Goal: Task Accomplishment & Management: Manage account settings

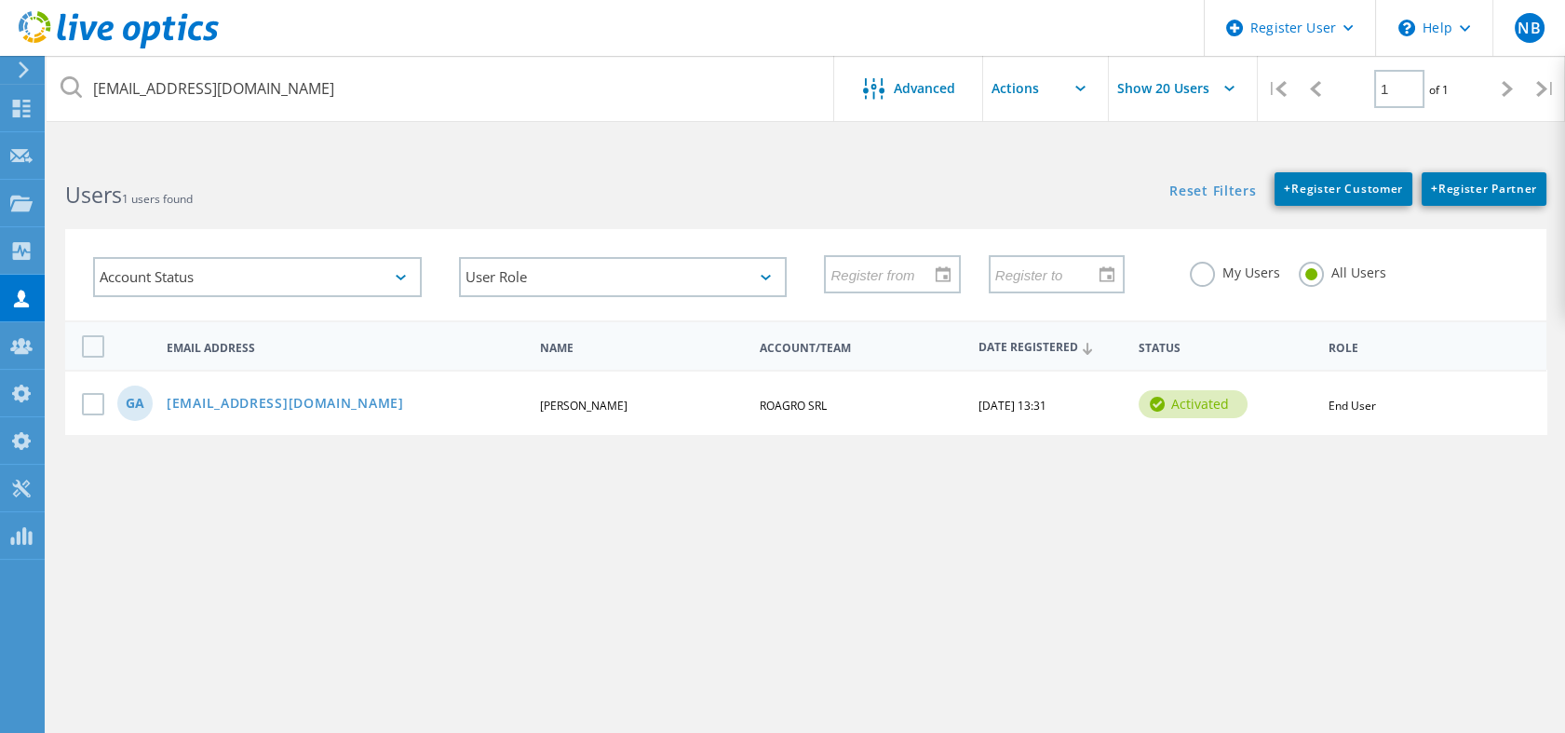
drag, startPoint x: 0, startPoint y: 0, endPoint x: 397, endPoint y: 98, distance: 408.6
click at [397, 98] on input "[EMAIL_ADDRESS][DOMAIN_NAME]" at bounding box center [441, 88] width 789 height 65
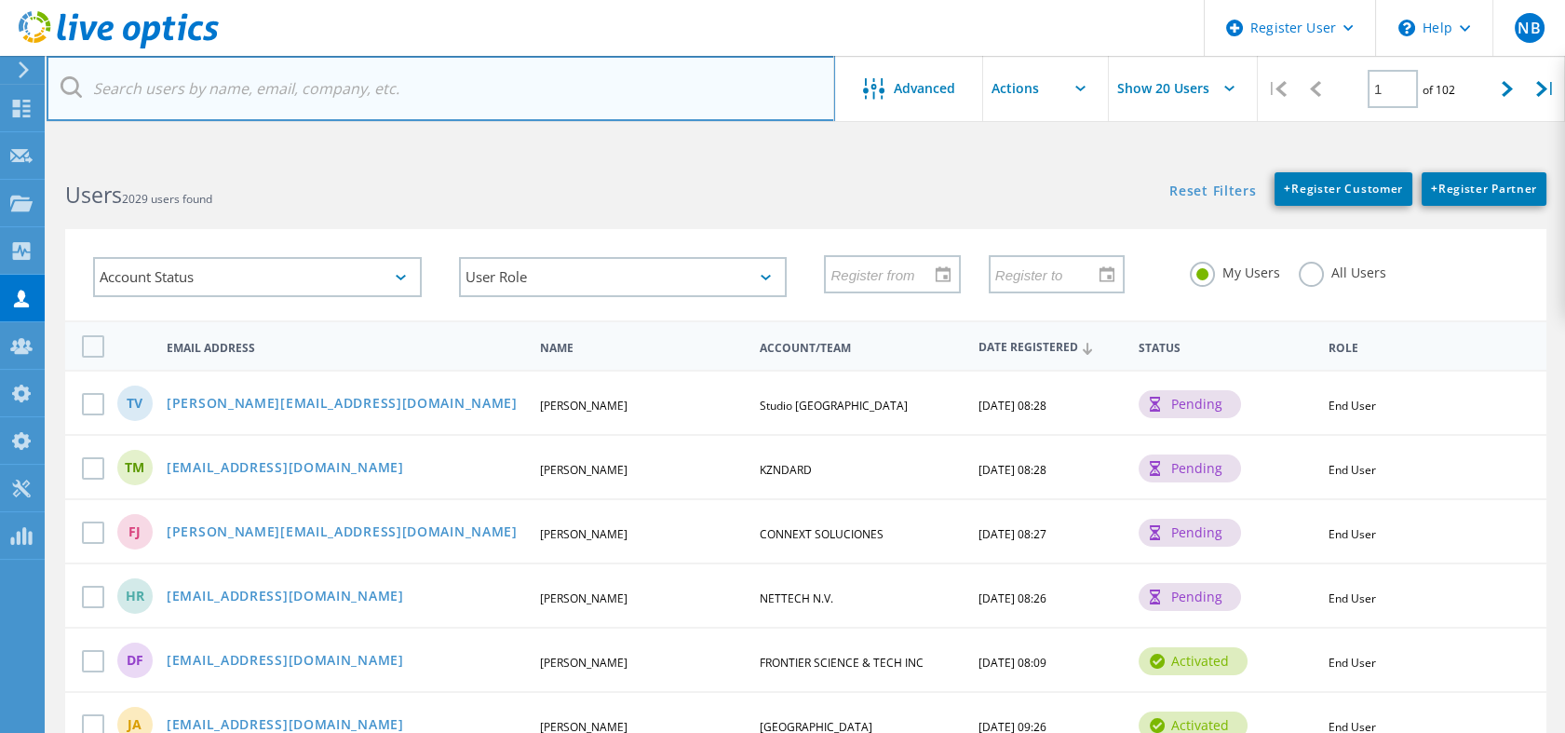
click at [318, 56] on input "text" at bounding box center [441, 88] width 789 height 65
paste input "[EMAIL_ADDRESS][DOMAIN_NAME]"
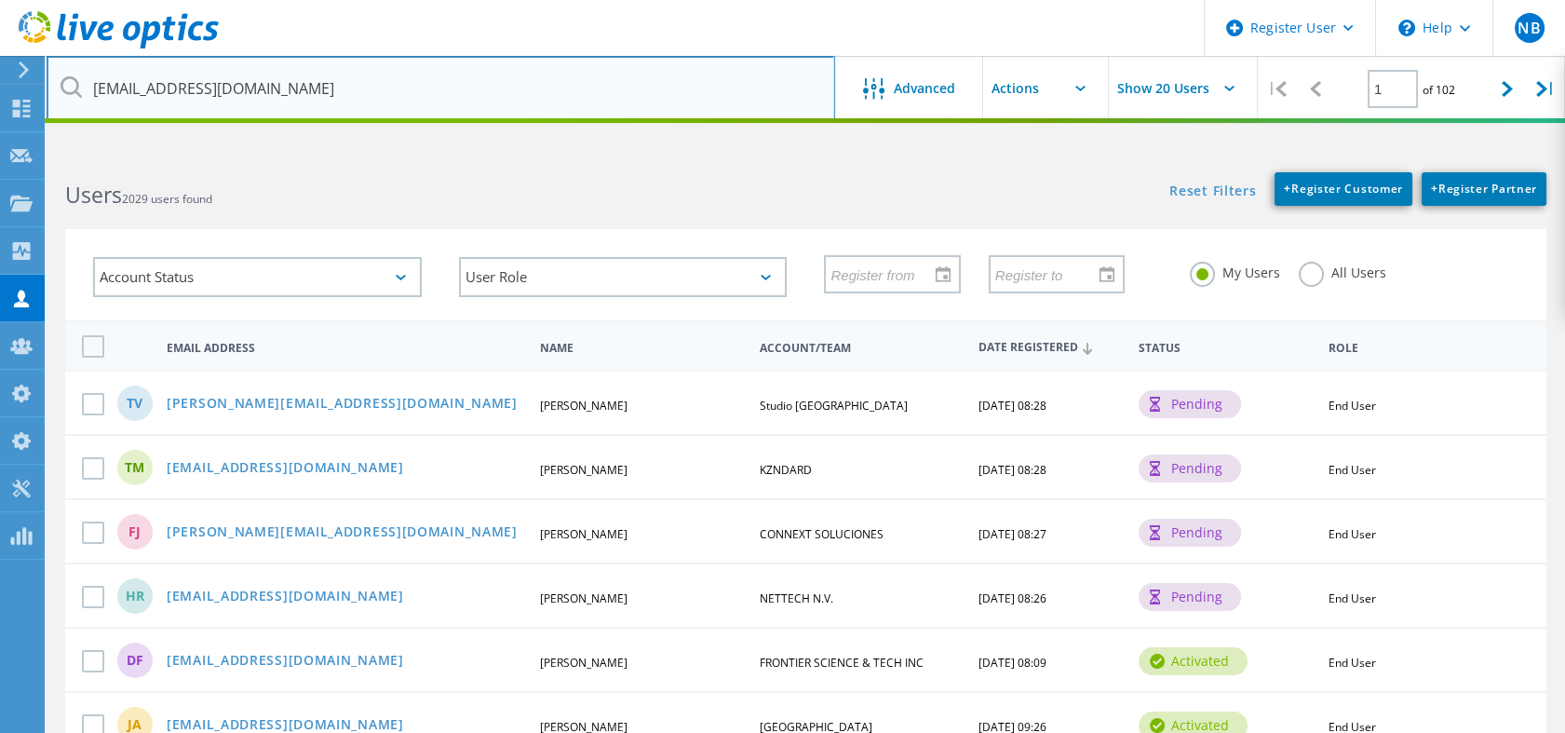
type input "[EMAIL_ADDRESS][DOMAIN_NAME]"
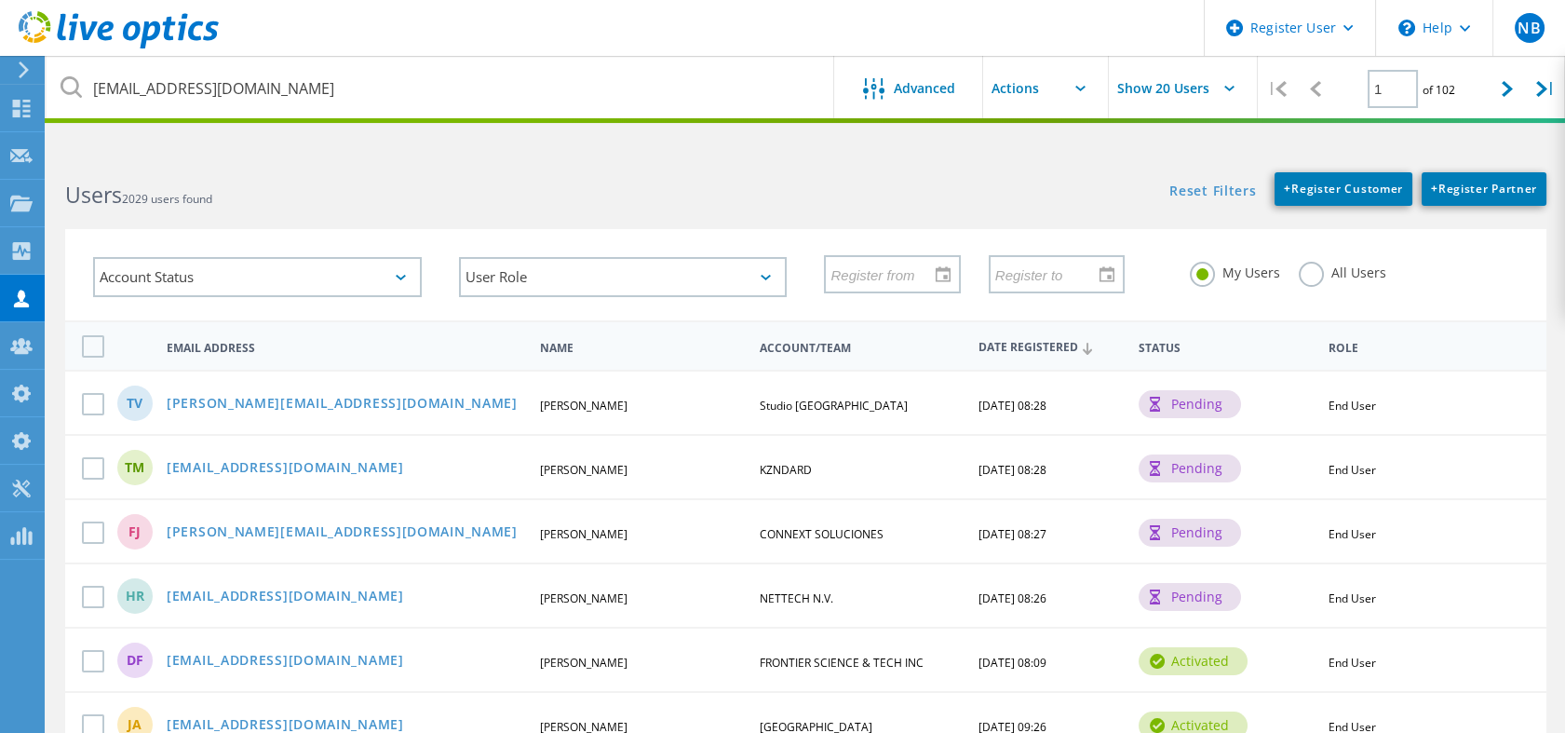
click at [1316, 263] on label "All Users" at bounding box center [1343, 271] width 88 height 18
click at [0, 0] on input "All Users" at bounding box center [0, 0] width 0 height 0
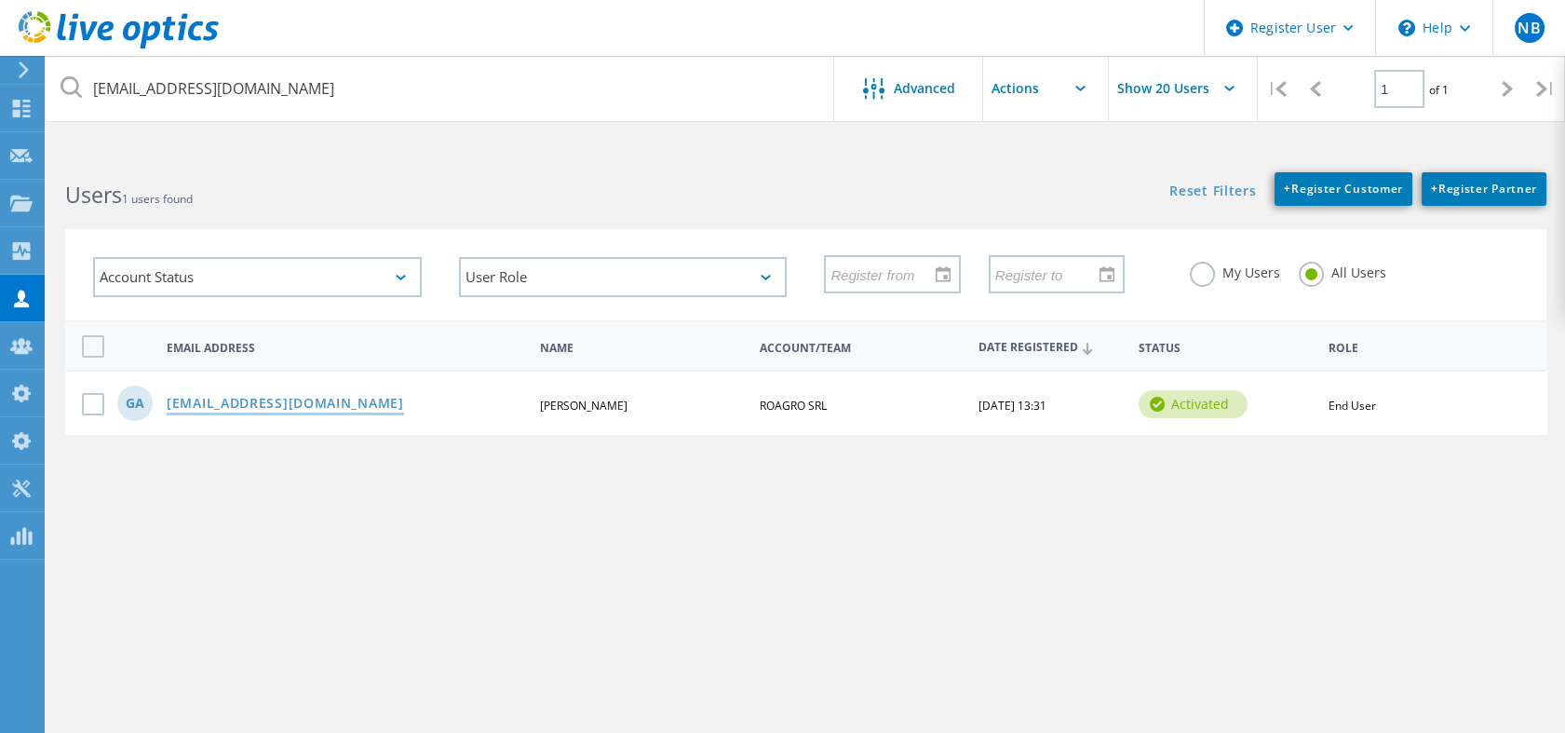
click at [320, 410] on link "gacosta@dynamicsit.com.ar" at bounding box center [285, 405] width 237 height 16
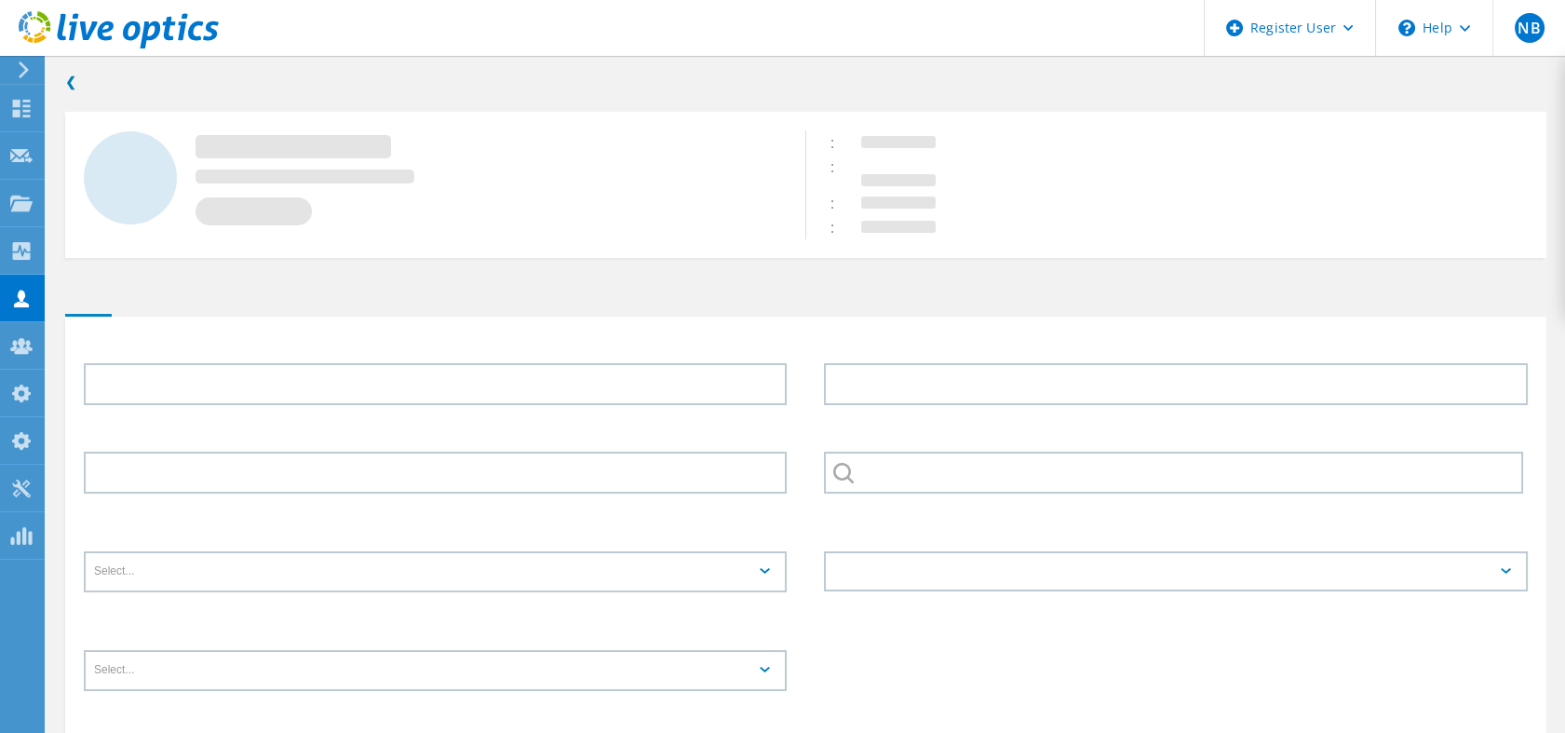
type input "Gonzalo"
type input "[PERSON_NAME]"
type input "ROAGRO SRL"
type input "Español"
type input "End User"
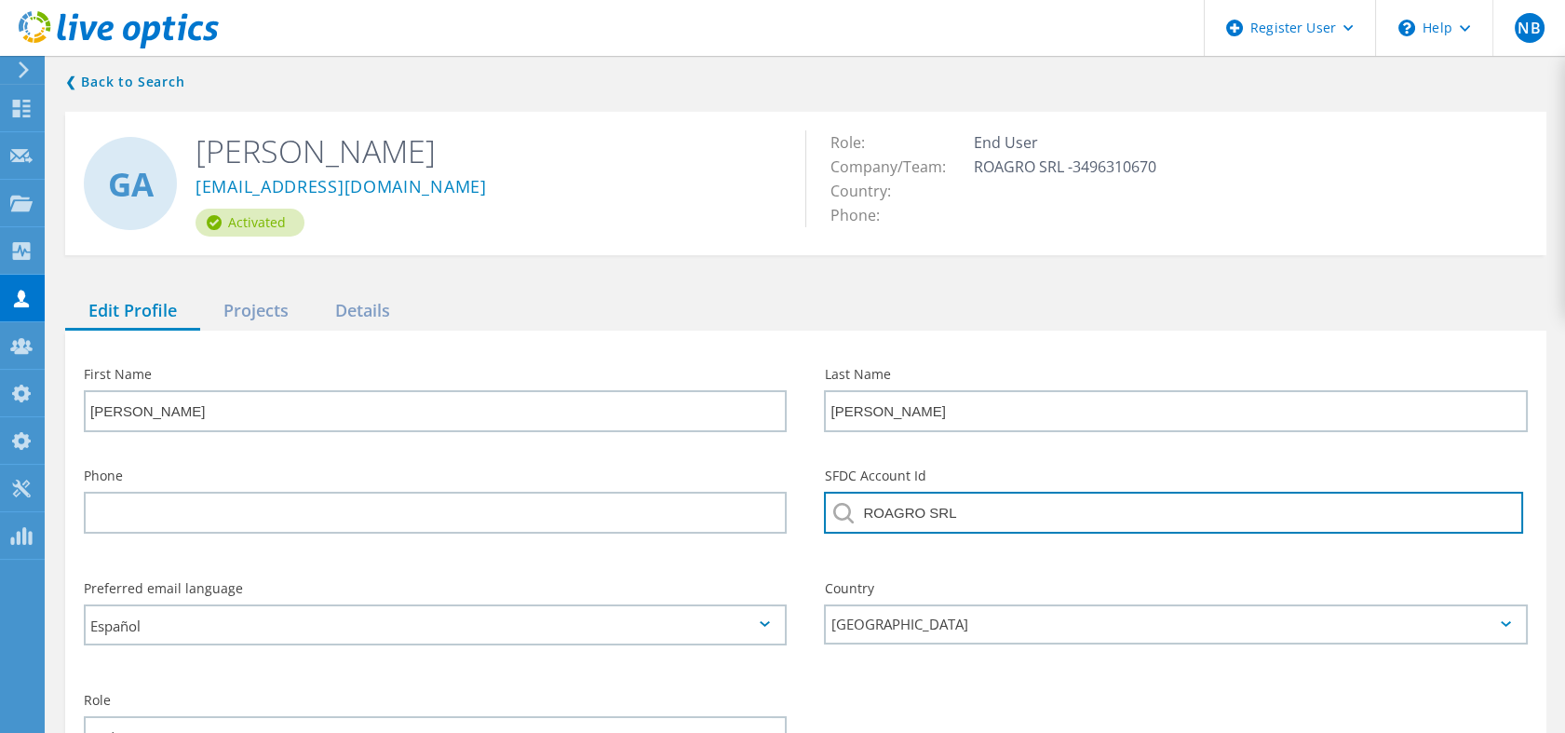
drag, startPoint x: 984, startPoint y: 528, endPoint x: 816, endPoint y: 521, distance: 168.7
click at [816, 521] on div "SFDC Account Id ROAGRO SRL" at bounding box center [1176, 507] width 740 height 113
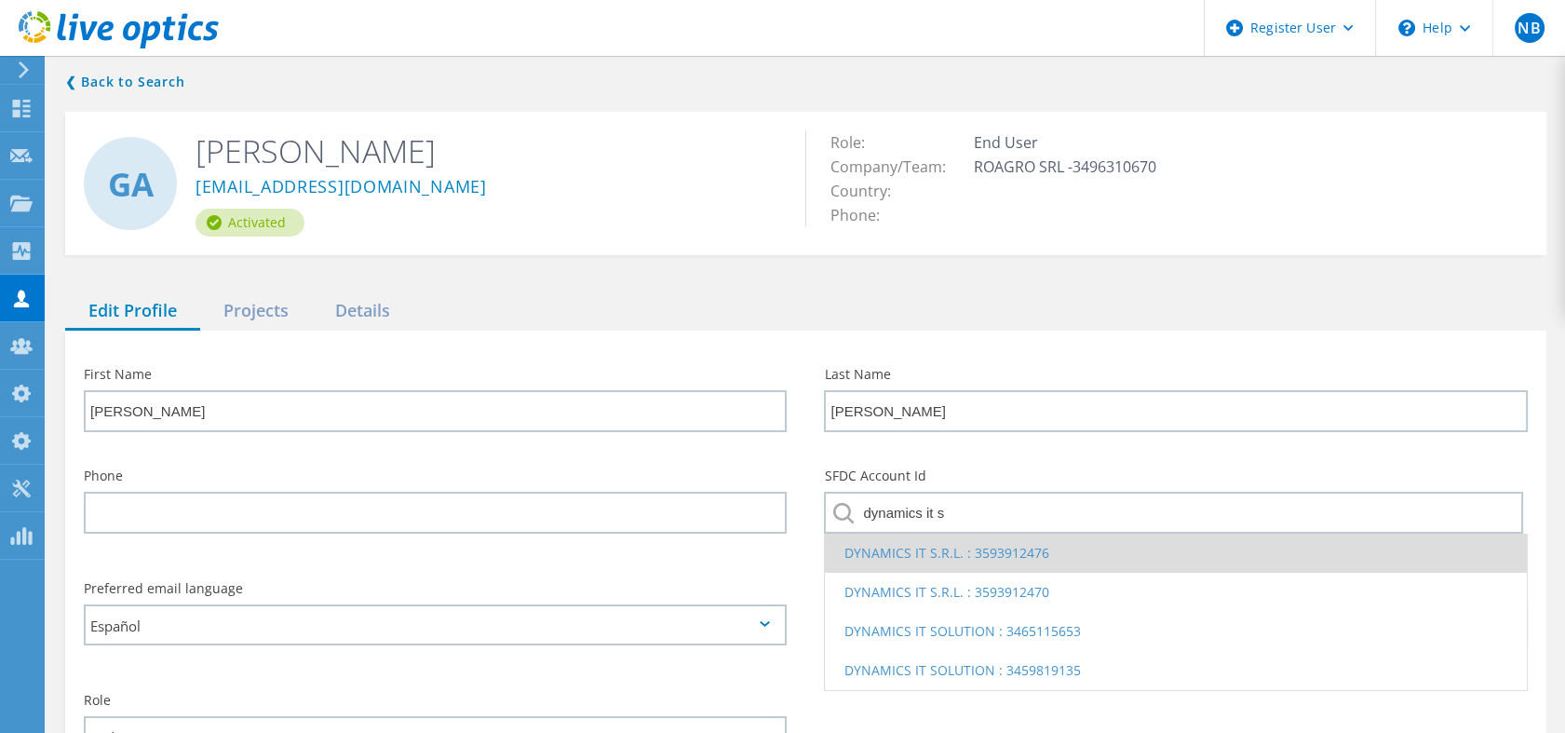
click at [942, 541] on li "DYNAMICS IT S.R.L. : 3593912476" at bounding box center [1175, 553] width 701 height 39
type input "DYNAMICS IT S.R.L. : 3593912476"
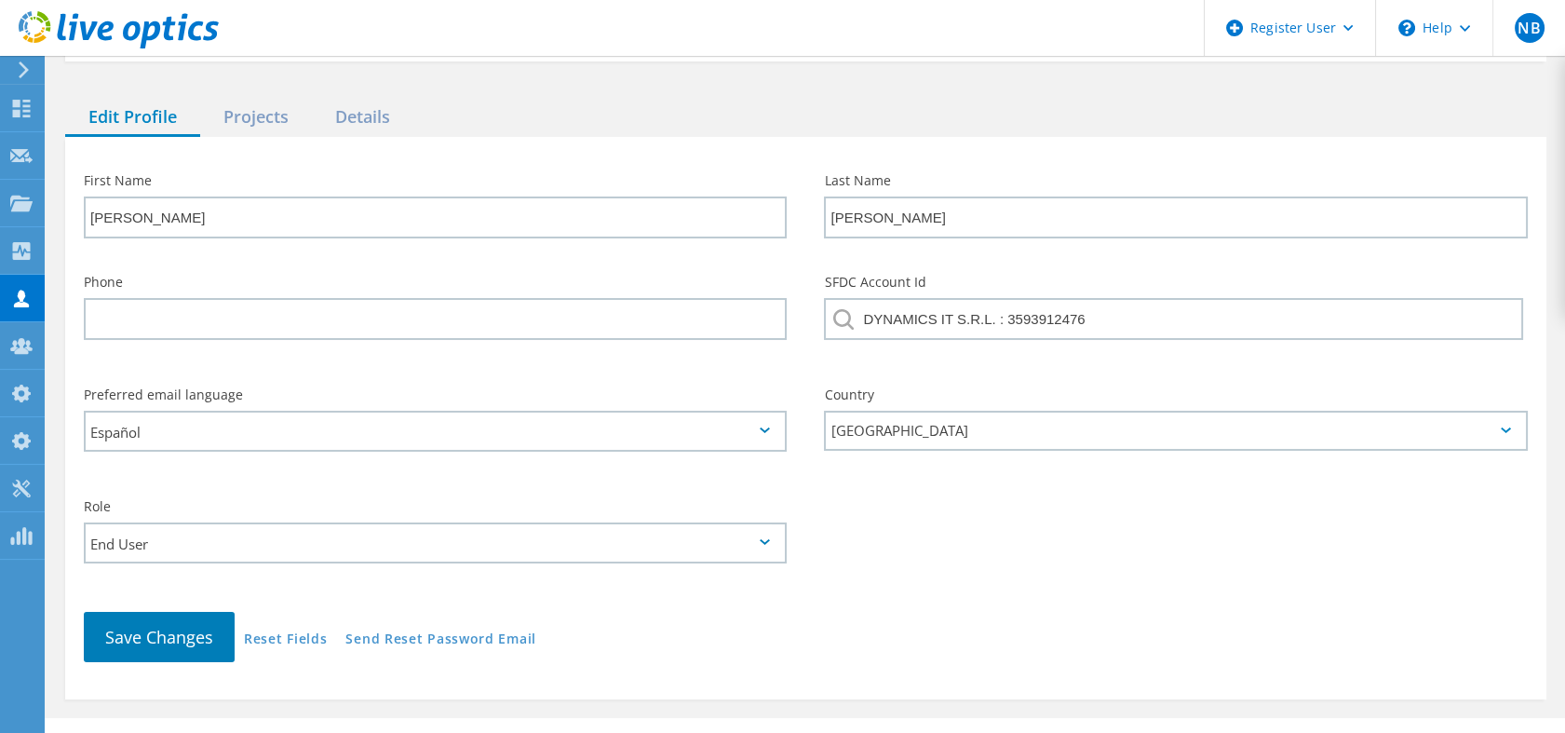
scroll to position [232, 0]
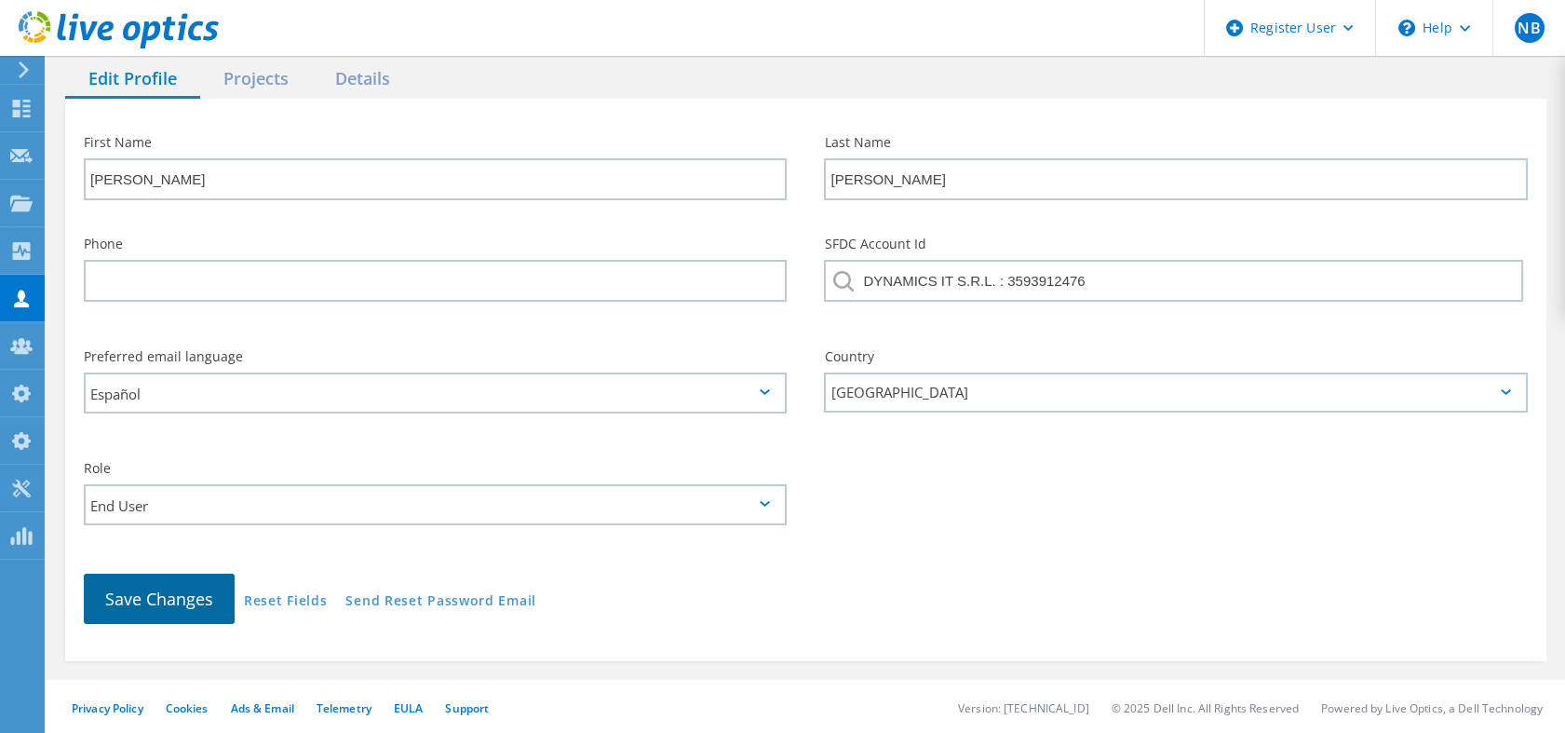
click at [169, 583] on button "Save Changes" at bounding box center [159, 599] width 151 height 50
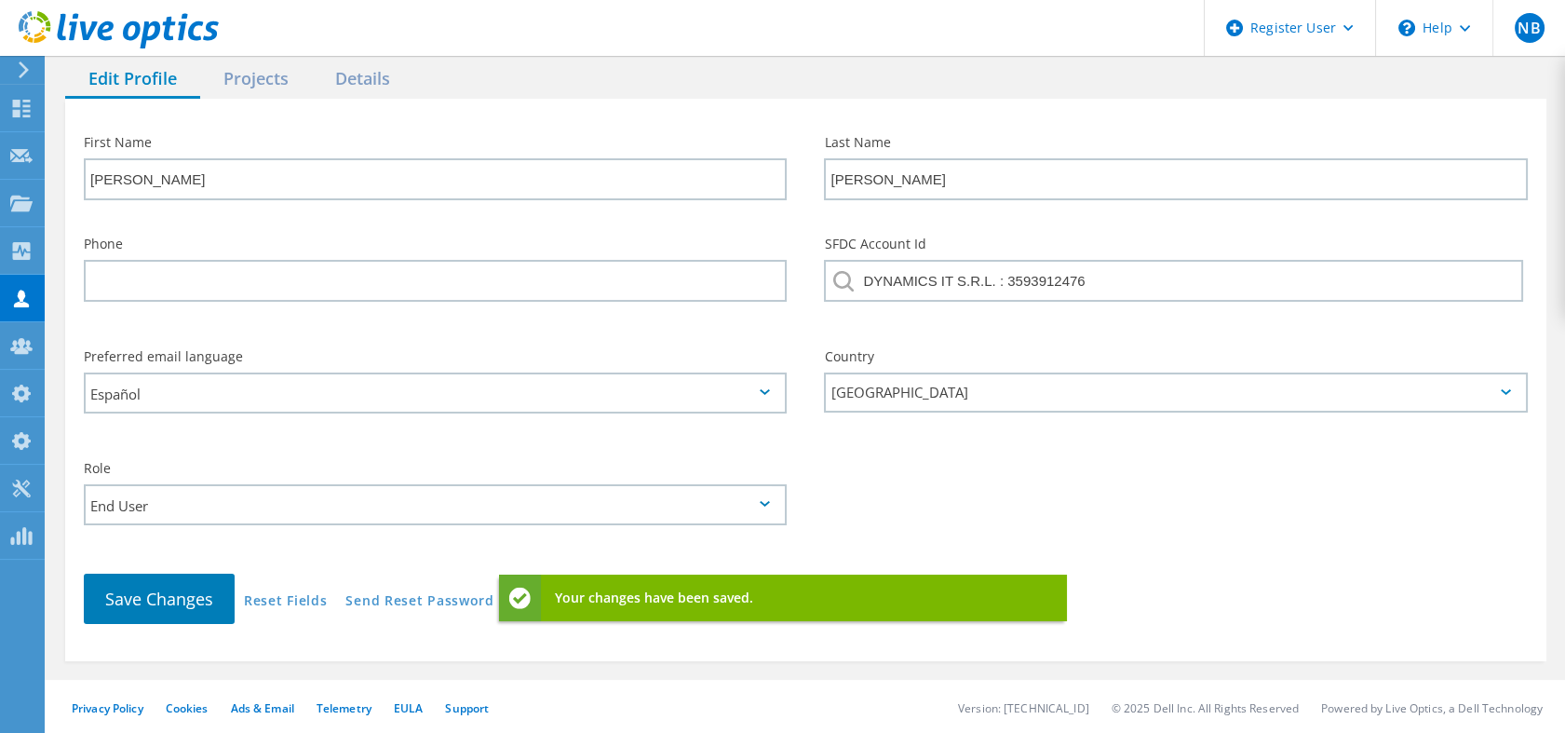
click at [169, 38] on use at bounding box center [119, 29] width 200 height 37
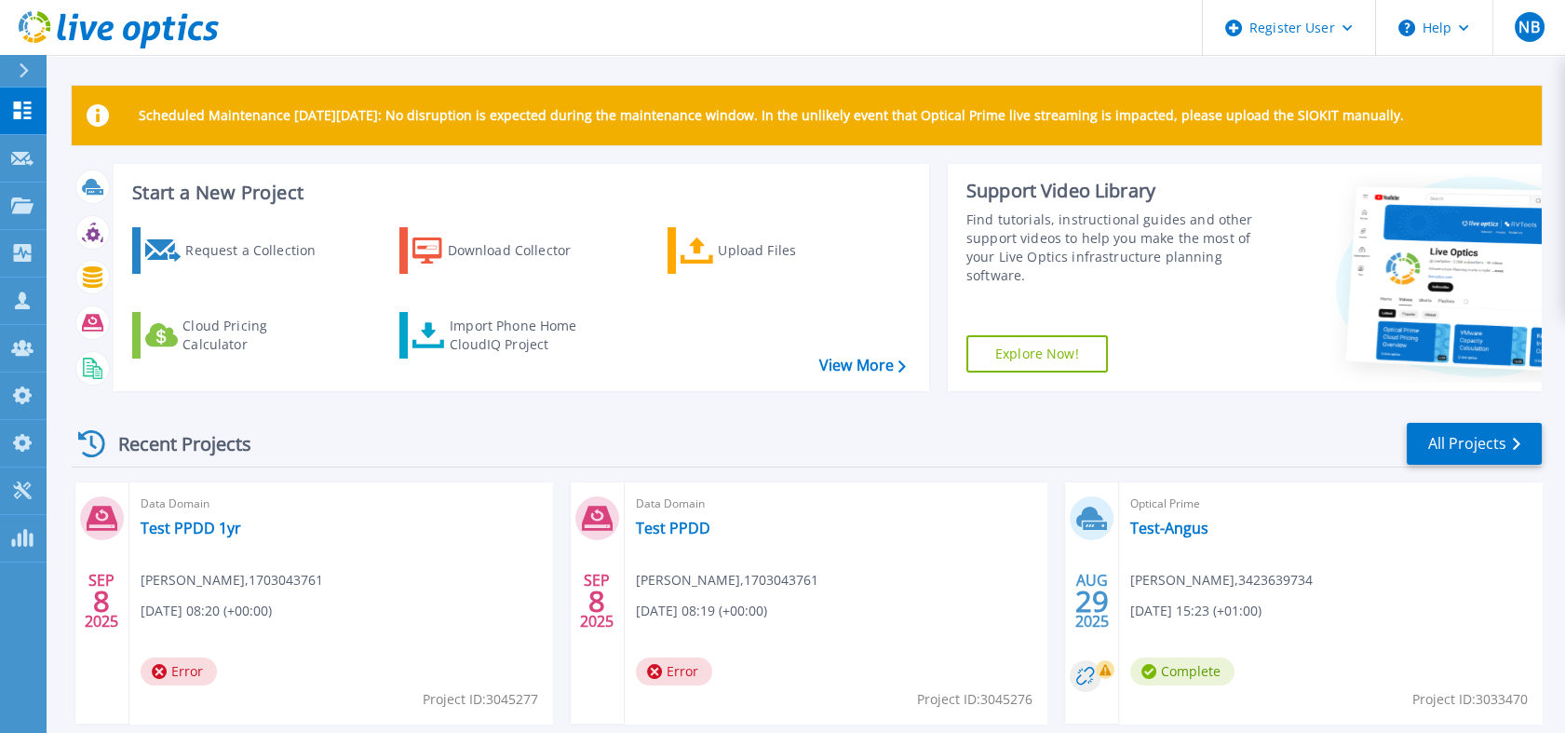
click at [220, 29] on header "Register User Help NB Dell Admin User Nick Buttimer Nick.Buttimer@dell.com 1703…" at bounding box center [782, 28] width 1565 height 56
click at [185, 29] on icon at bounding box center [119, 30] width 200 height 38
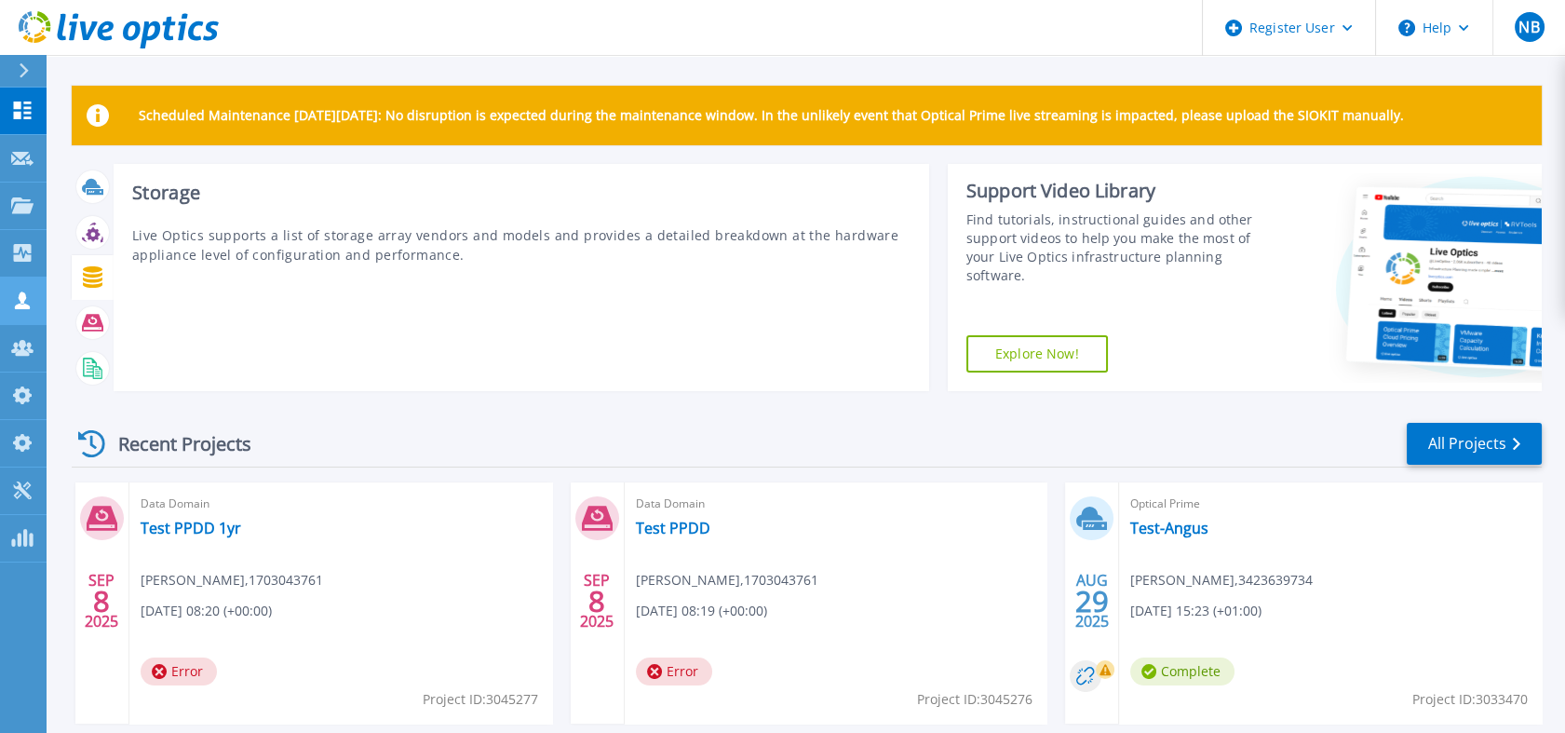
click at [14, 298] on icon at bounding box center [22, 300] width 22 height 18
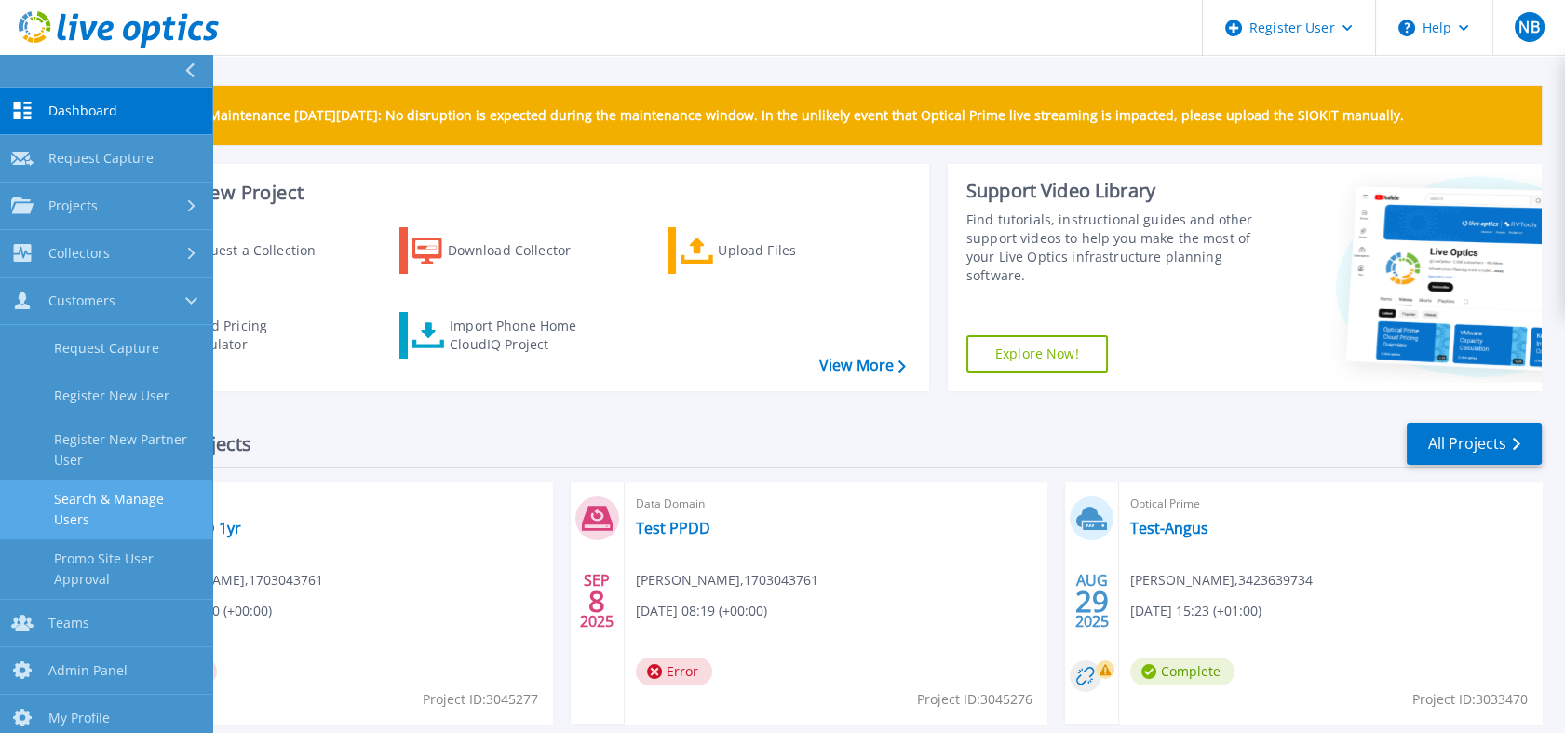
click at [105, 496] on link "Search & Manage Users" at bounding box center [106, 510] width 212 height 60
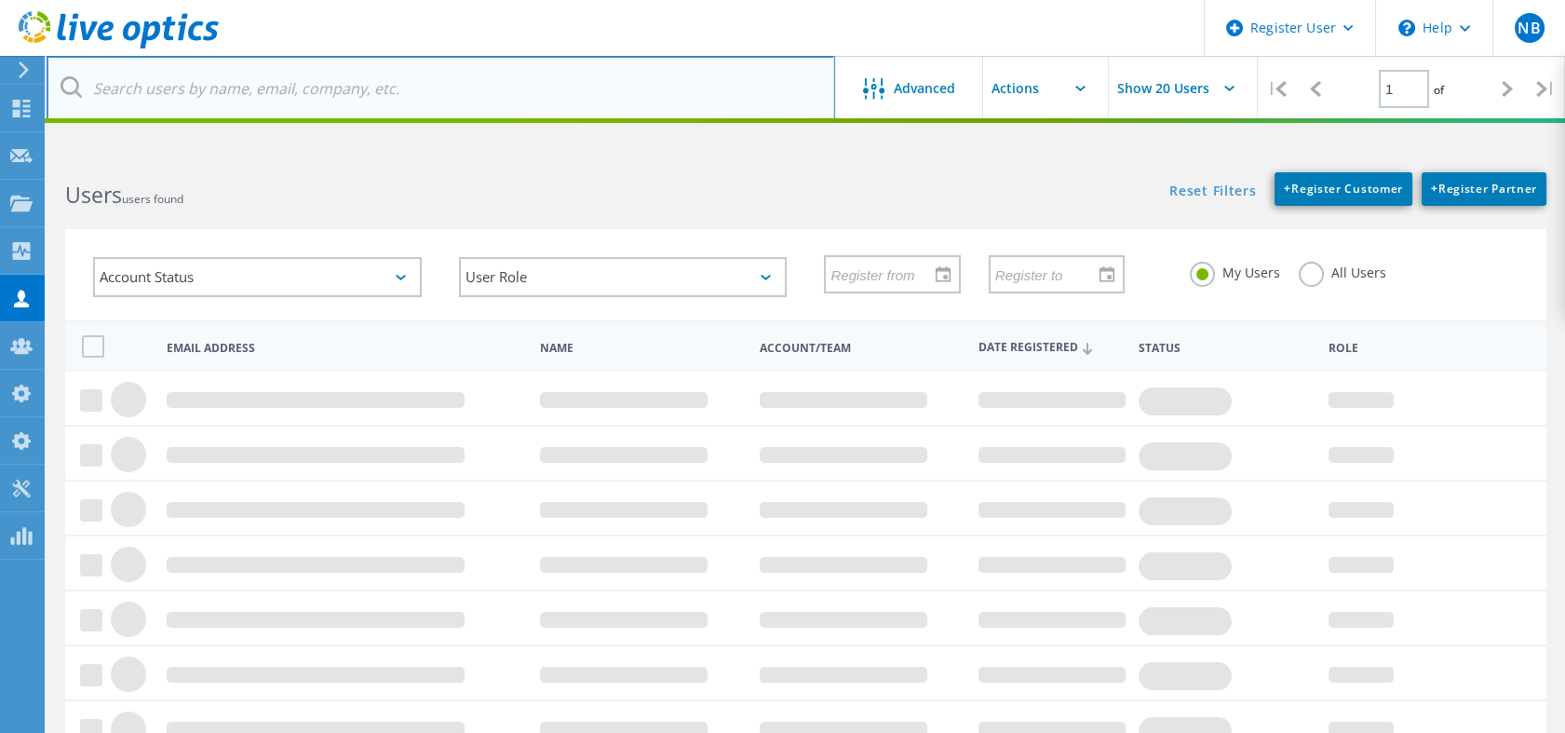
click at [453, 100] on input "text" at bounding box center [441, 88] width 789 height 65
paste input "gacosta@dynamicsit.com.ar"
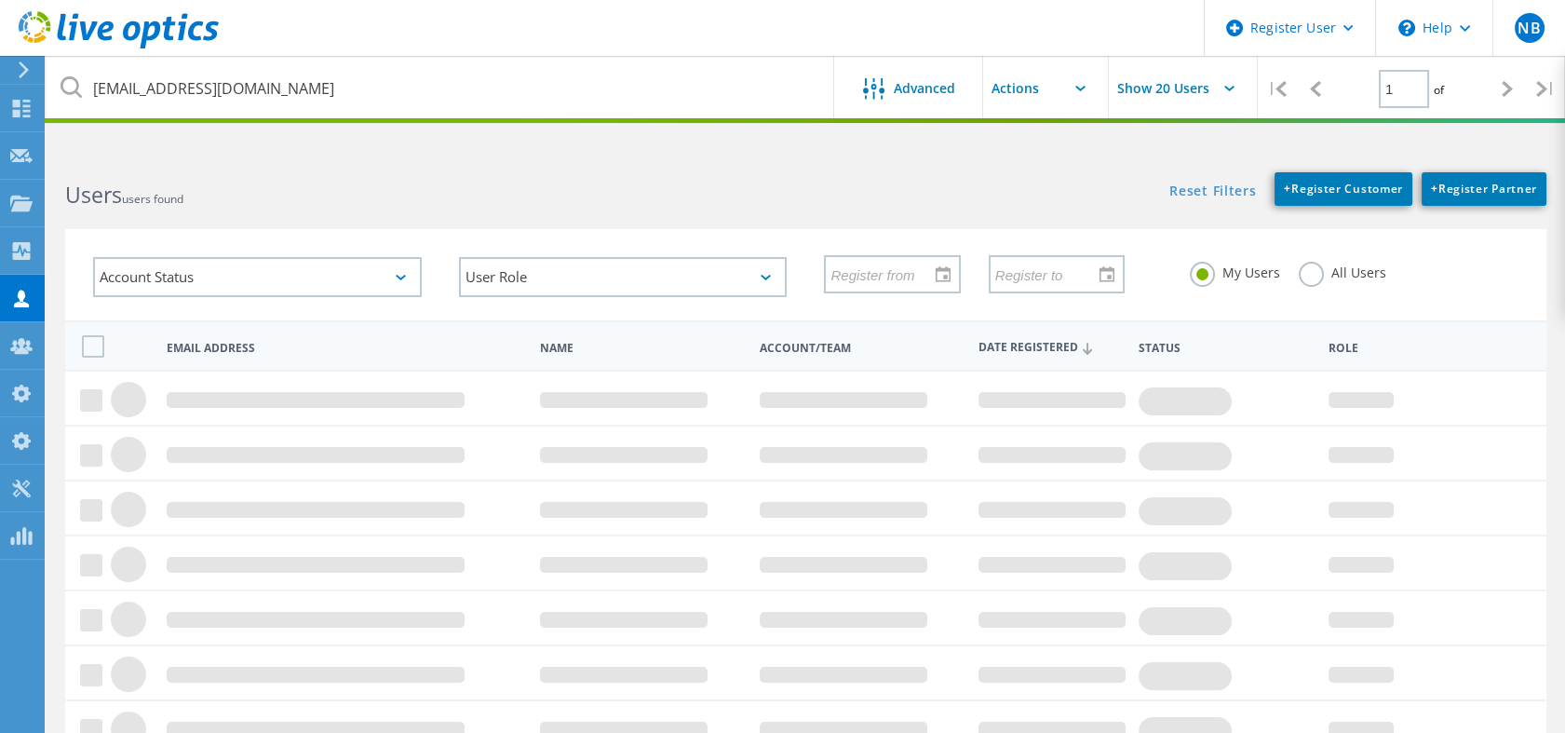
click at [1316, 276] on label "All Users" at bounding box center [1343, 271] width 88 height 18
click at [0, 0] on input "All Users" at bounding box center [0, 0] width 0 height 0
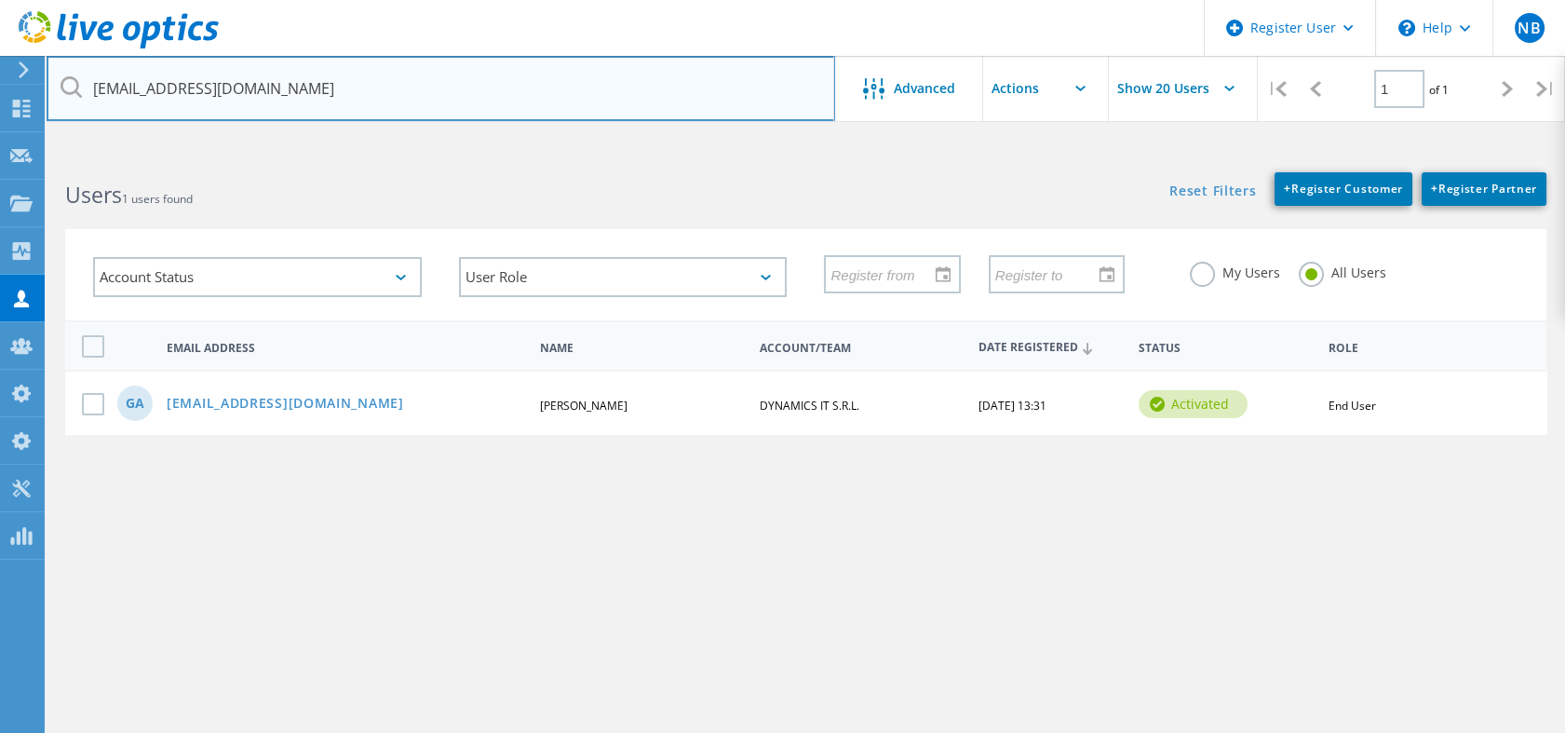
drag, startPoint x: 150, startPoint y: 87, endPoint x: 85, endPoint y: 86, distance: 65.2
click at [85, 86] on input "gacosta@dynamicsit.com.ar" at bounding box center [441, 88] width 789 height 65
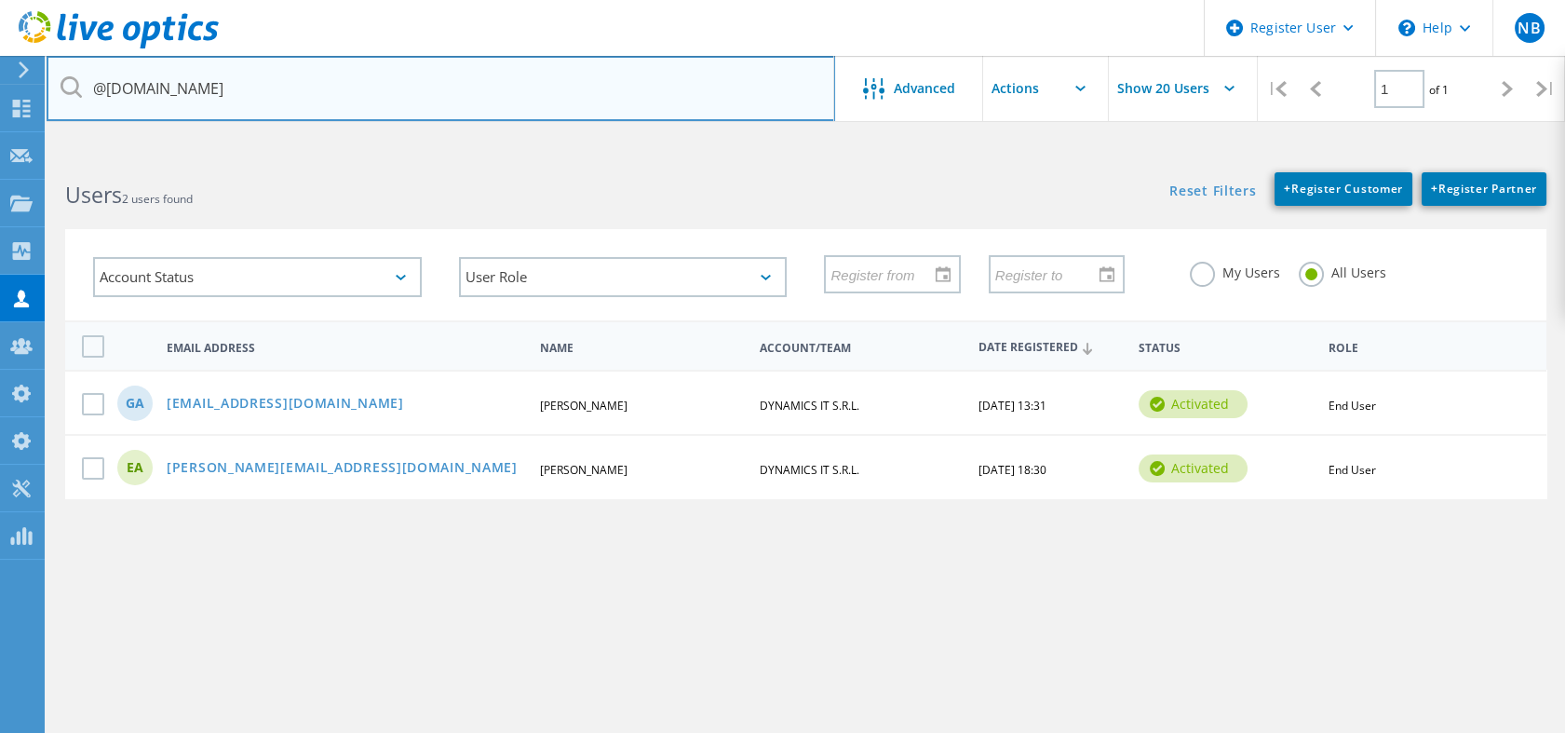
type input "gacosta@dynamicsit.com.ar"
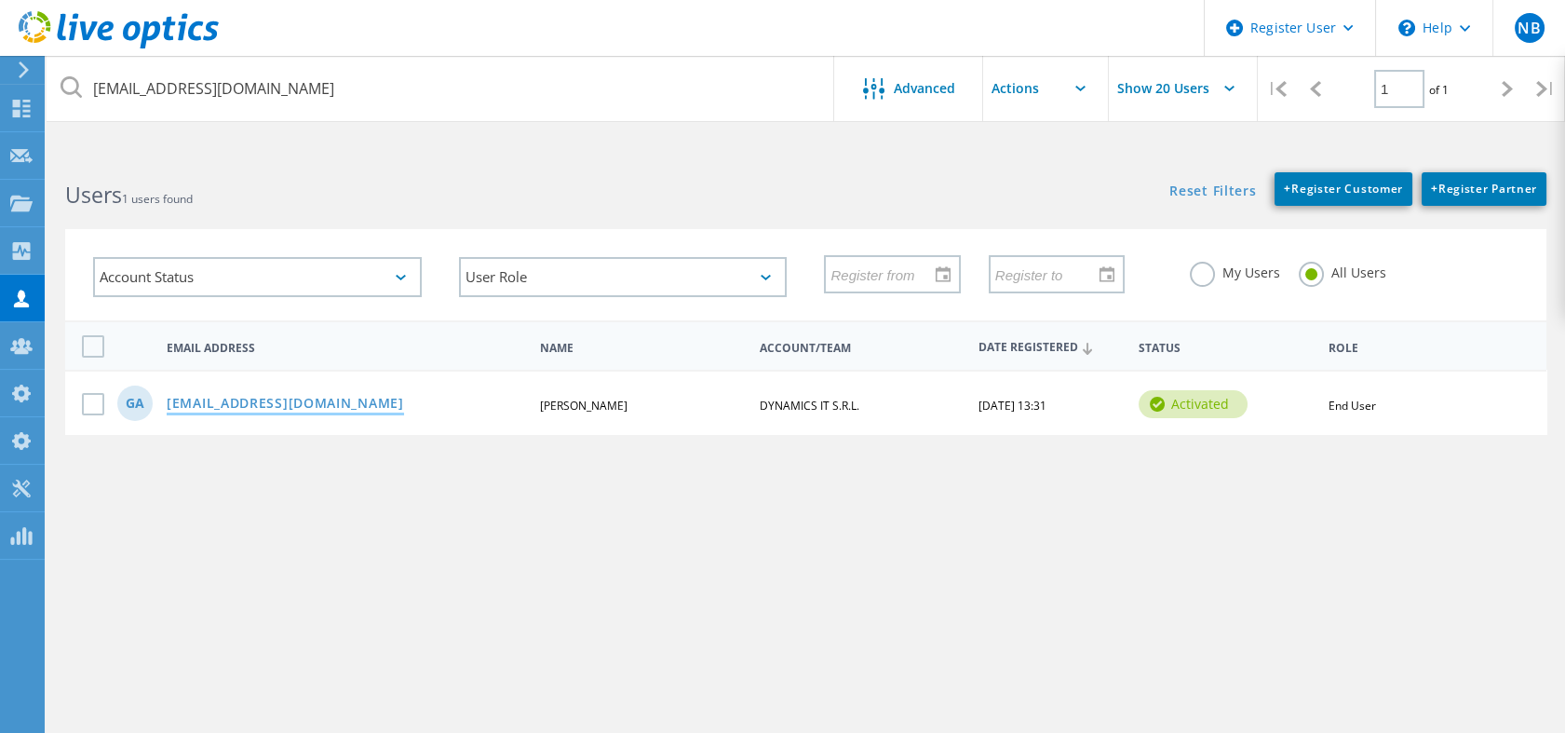
click at [315, 406] on link "gacosta@dynamicsit.com.ar" at bounding box center [285, 405] width 237 height 16
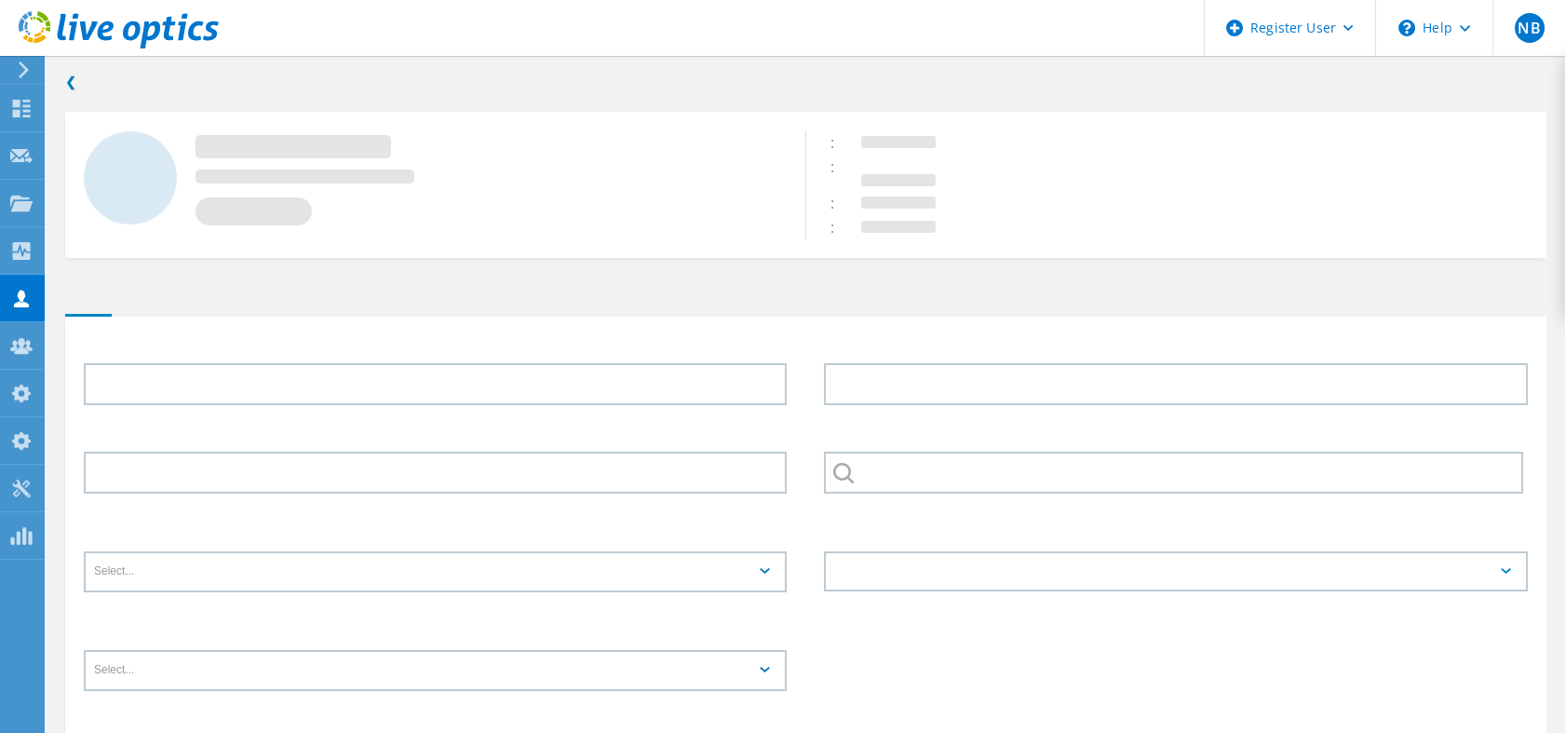
type input "Gonzalo"
type input "Acosta"
type input "DYNAMICS IT S.R.L."
type input "Español"
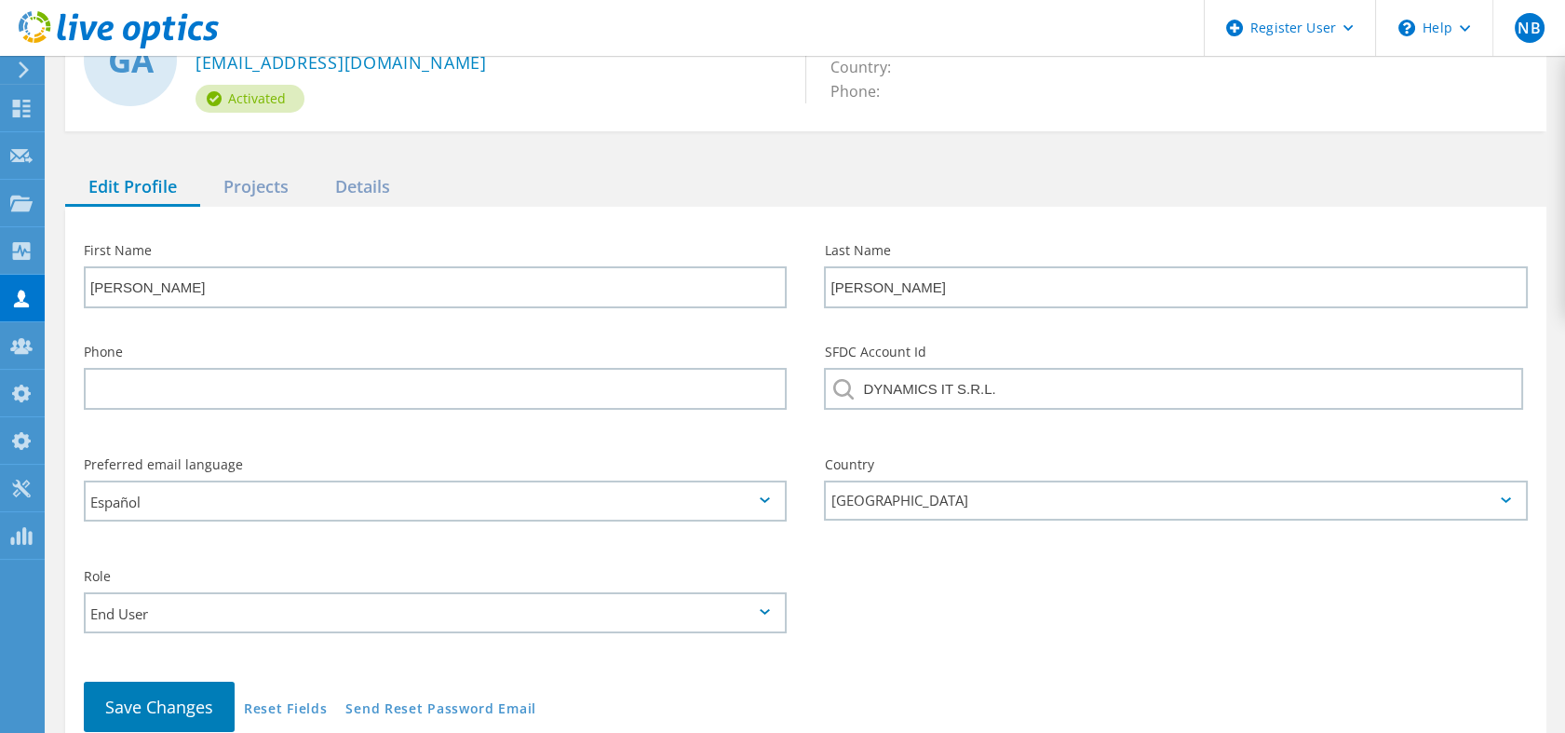
scroll to position [141, 0]
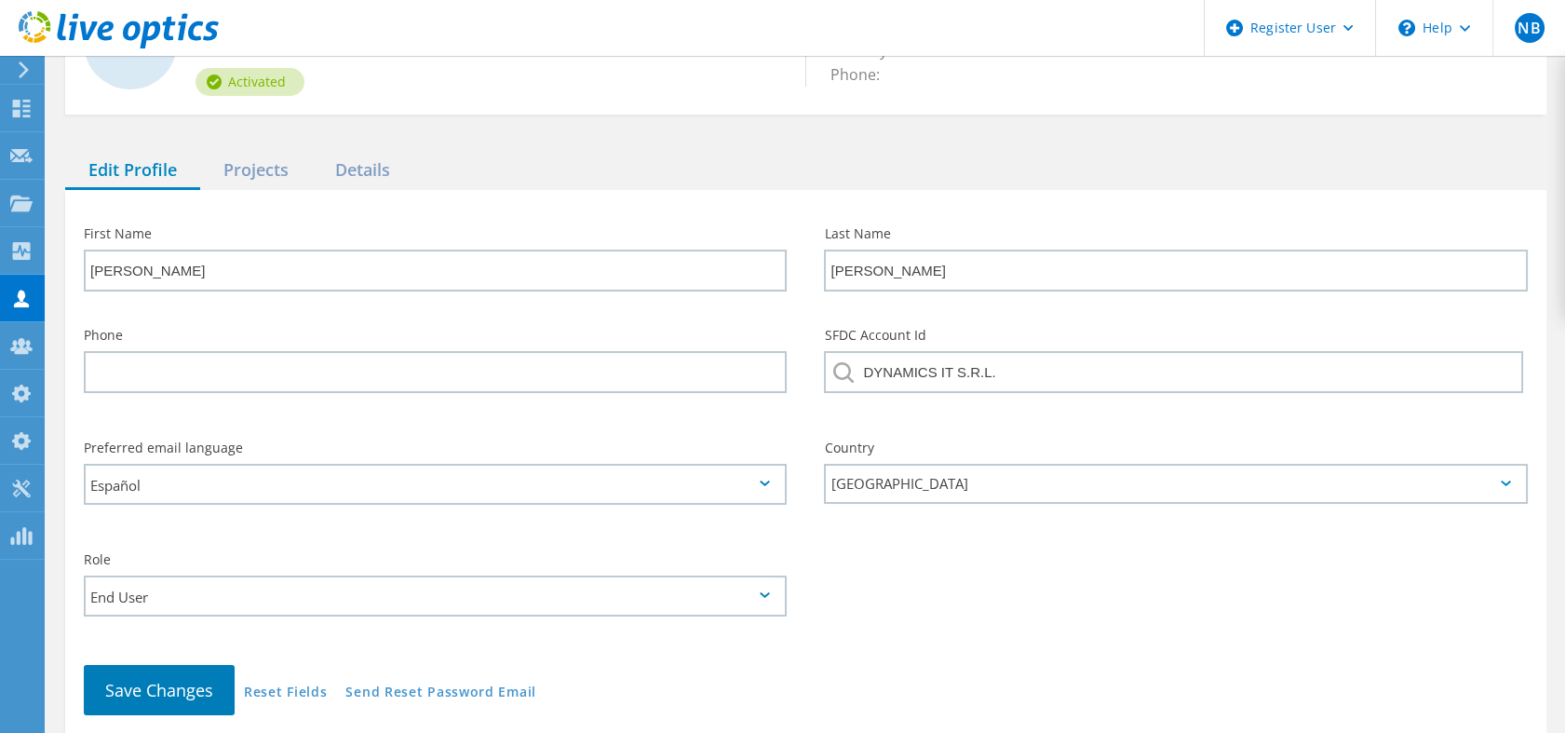
click at [270, 606] on input "End User" at bounding box center [429, 595] width 686 height 38
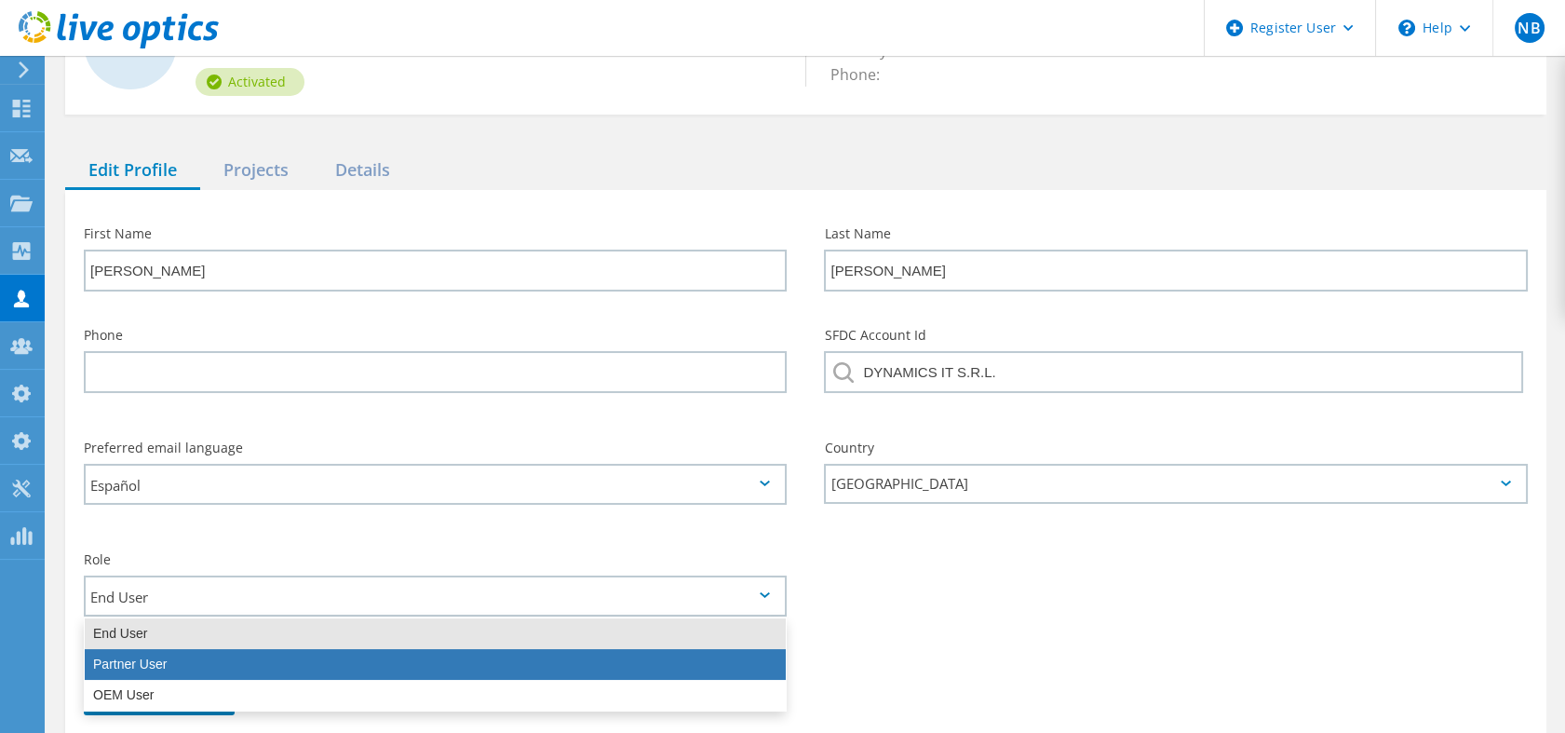
click at [178, 665] on div "Partner User" at bounding box center [435, 664] width 701 height 31
type input "Partner User"
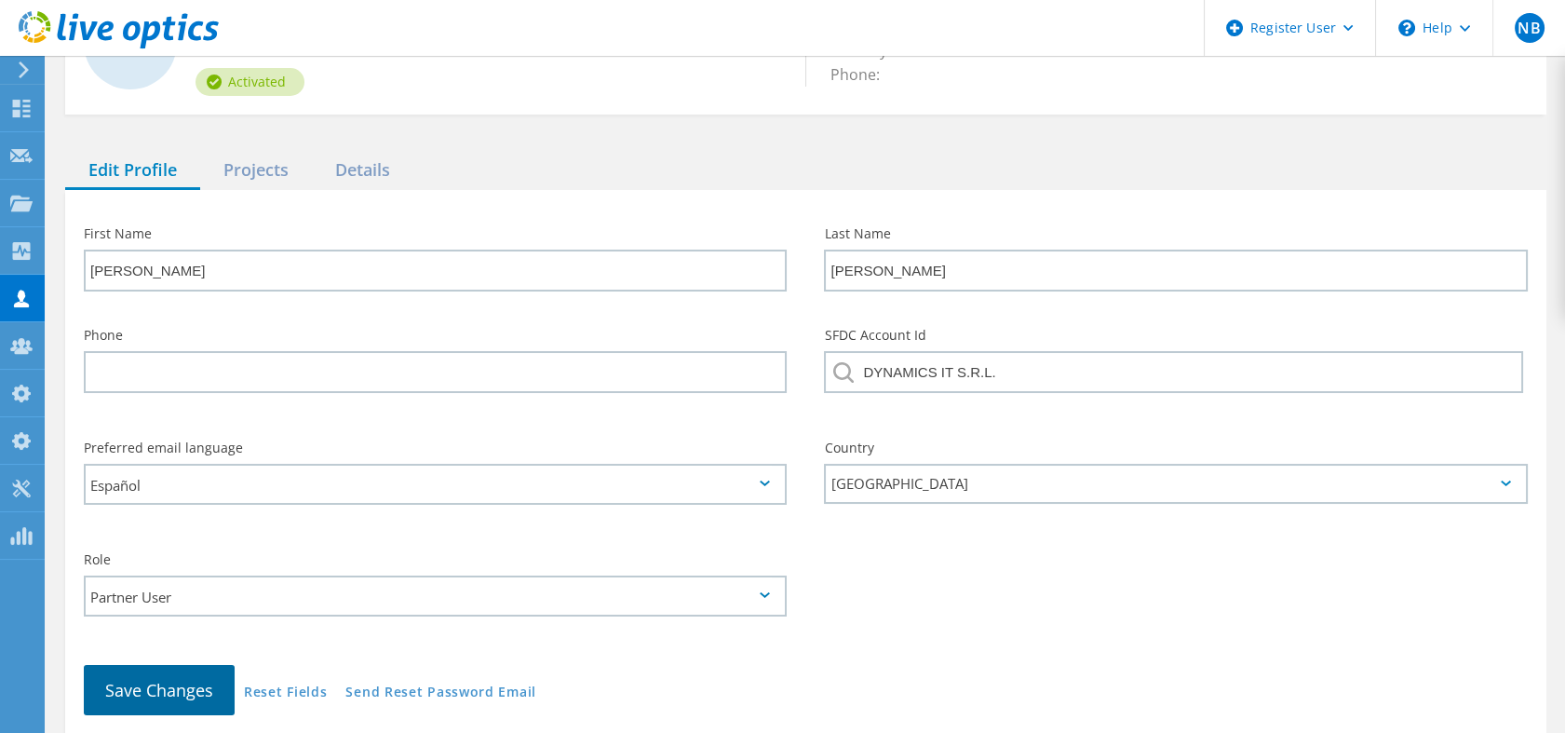
click at [158, 676] on button "Save Changes" at bounding box center [159, 690] width 151 height 50
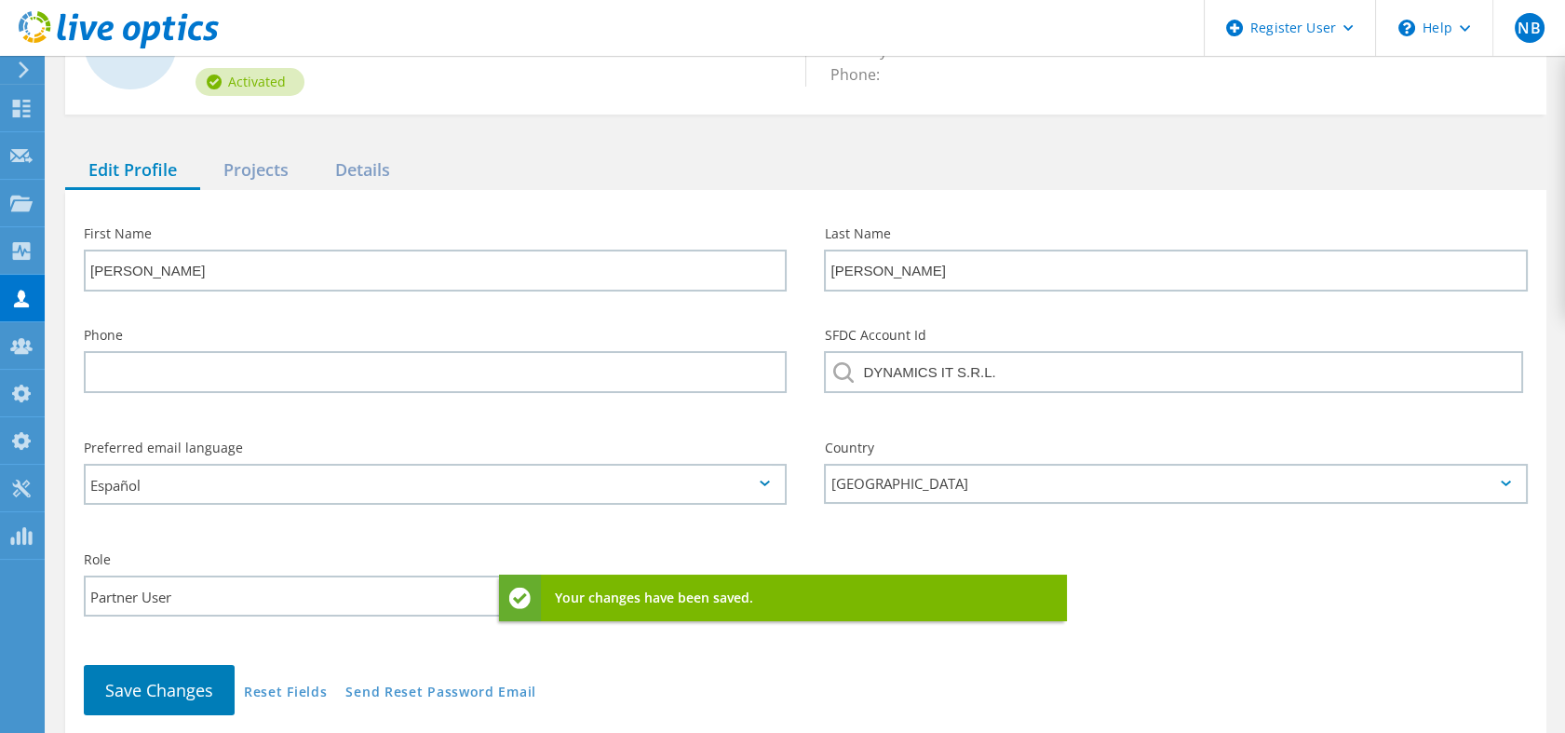
click at [165, 39] on icon at bounding box center [119, 30] width 200 height 38
